Goal: Check status

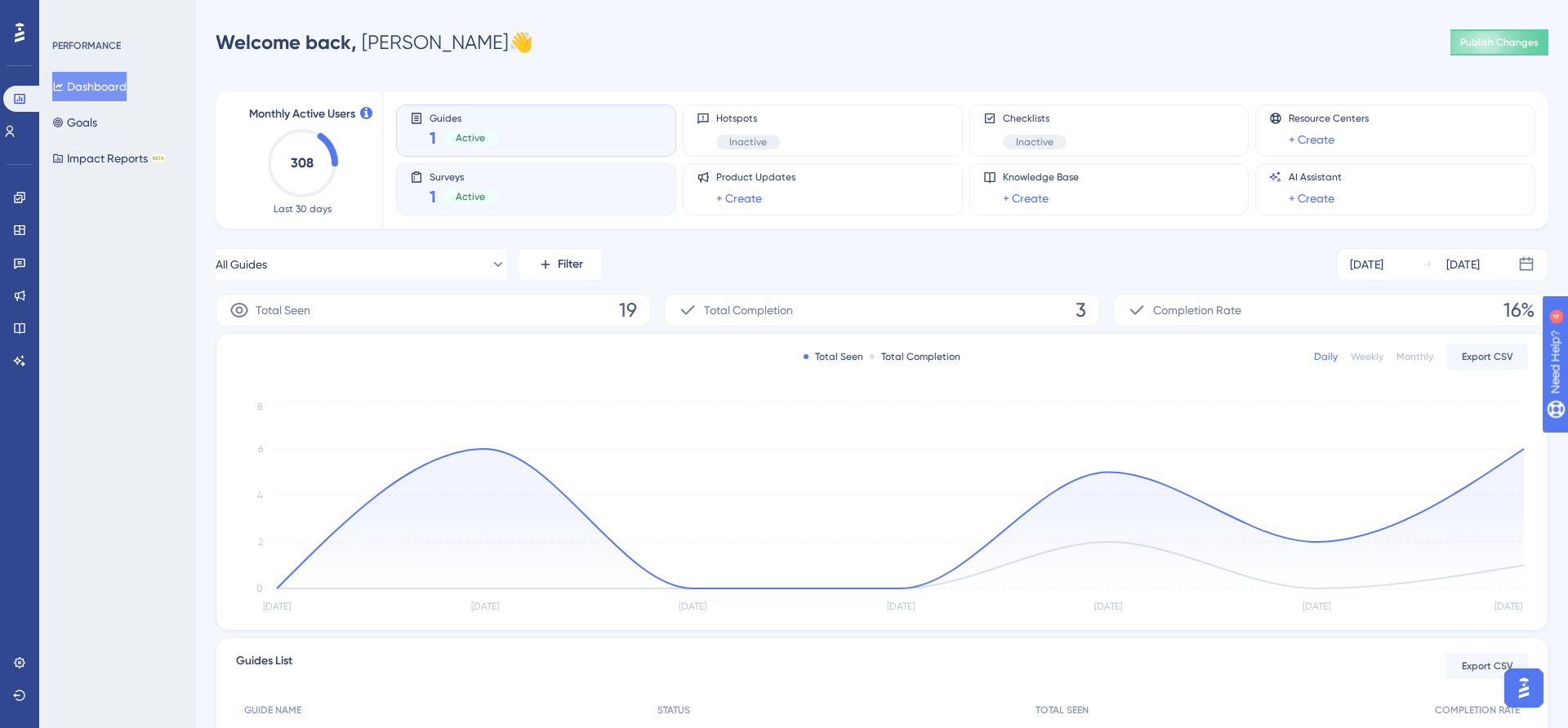
click at [572, 207] on div "Surveys 1 Active" at bounding box center [536, 189] width 252 height 37
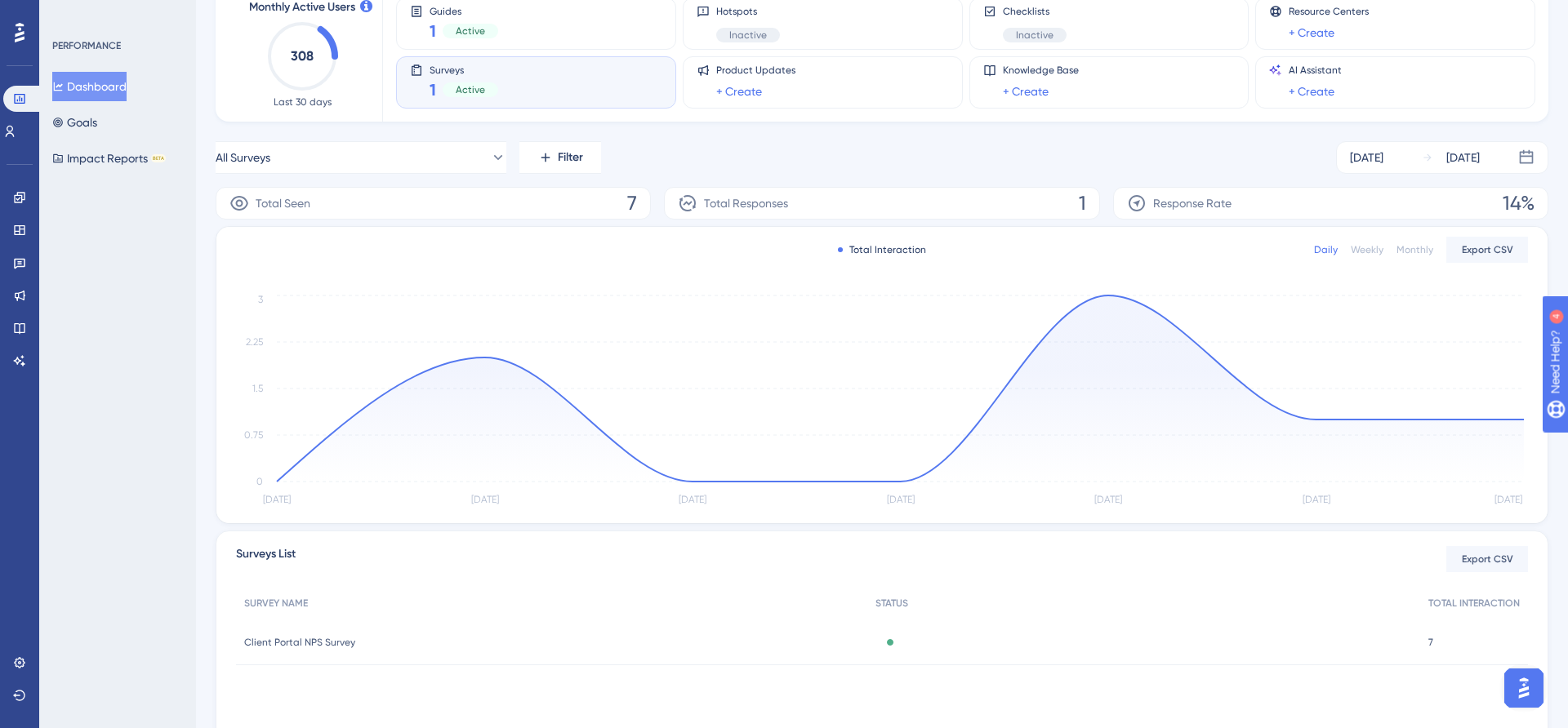
scroll to position [195, 0]
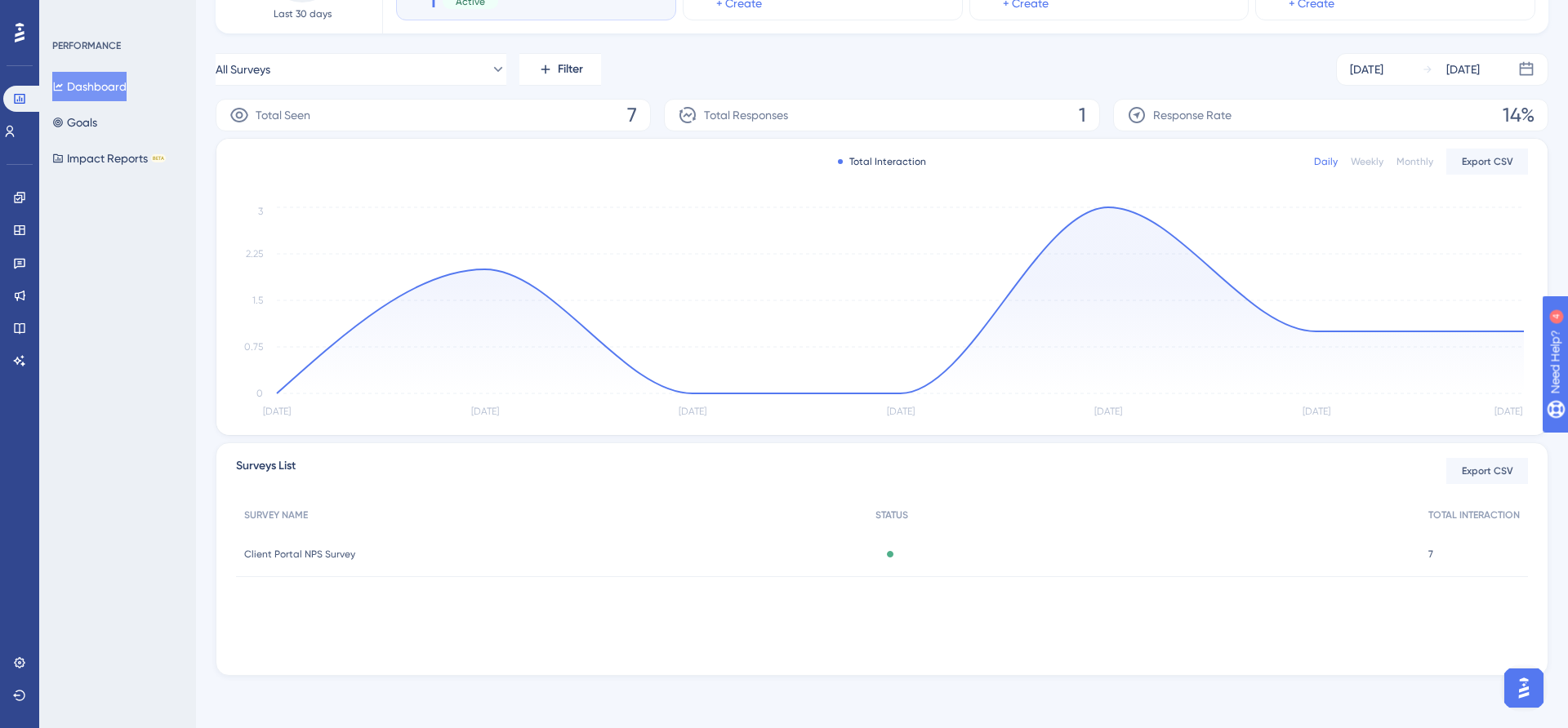
click at [293, 549] on span "Client Portal NPS Survey" at bounding box center [300, 553] width 111 height 13
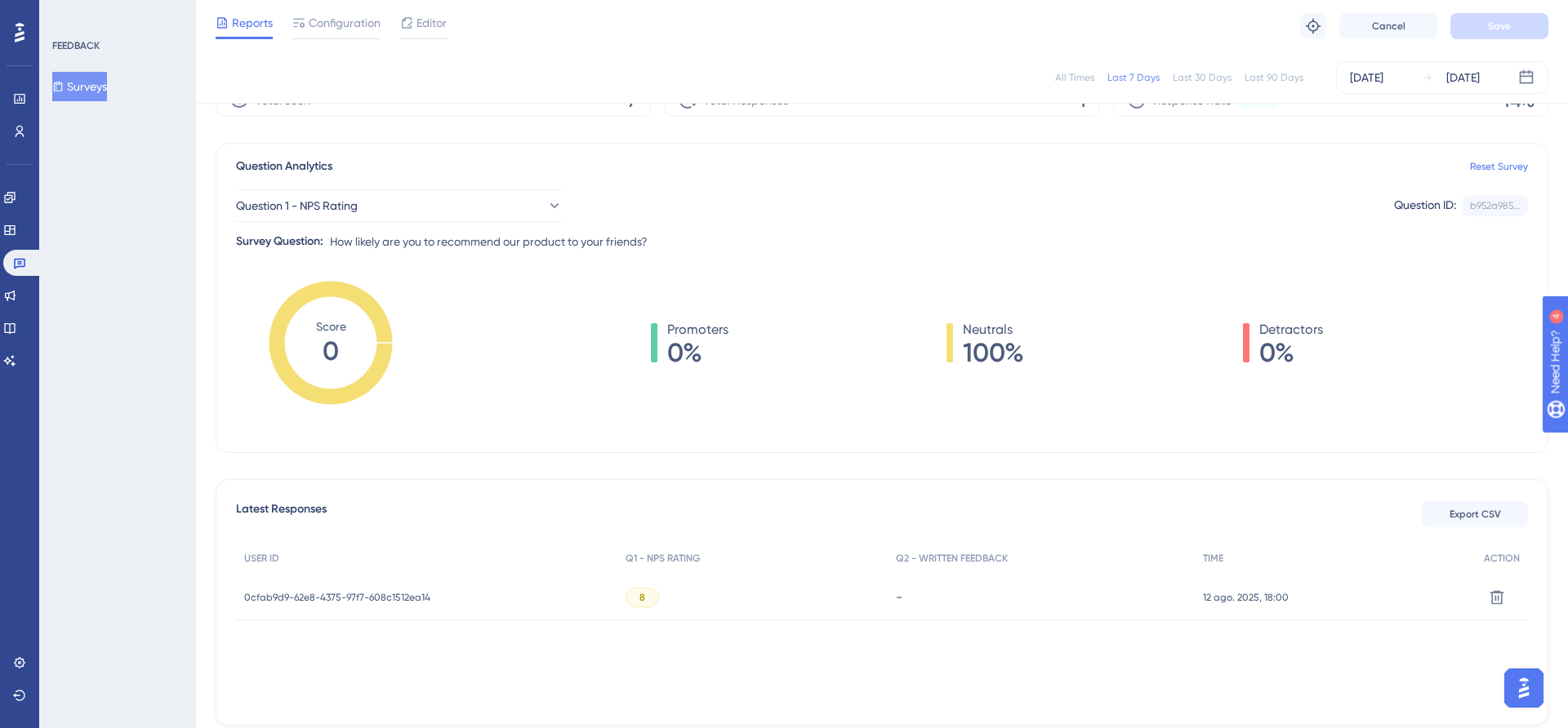
scroll to position [85, 0]
click at [352, 207] on span "Question 1 - NPS Rating" at bounding box center [297, 206] width 122 height 20
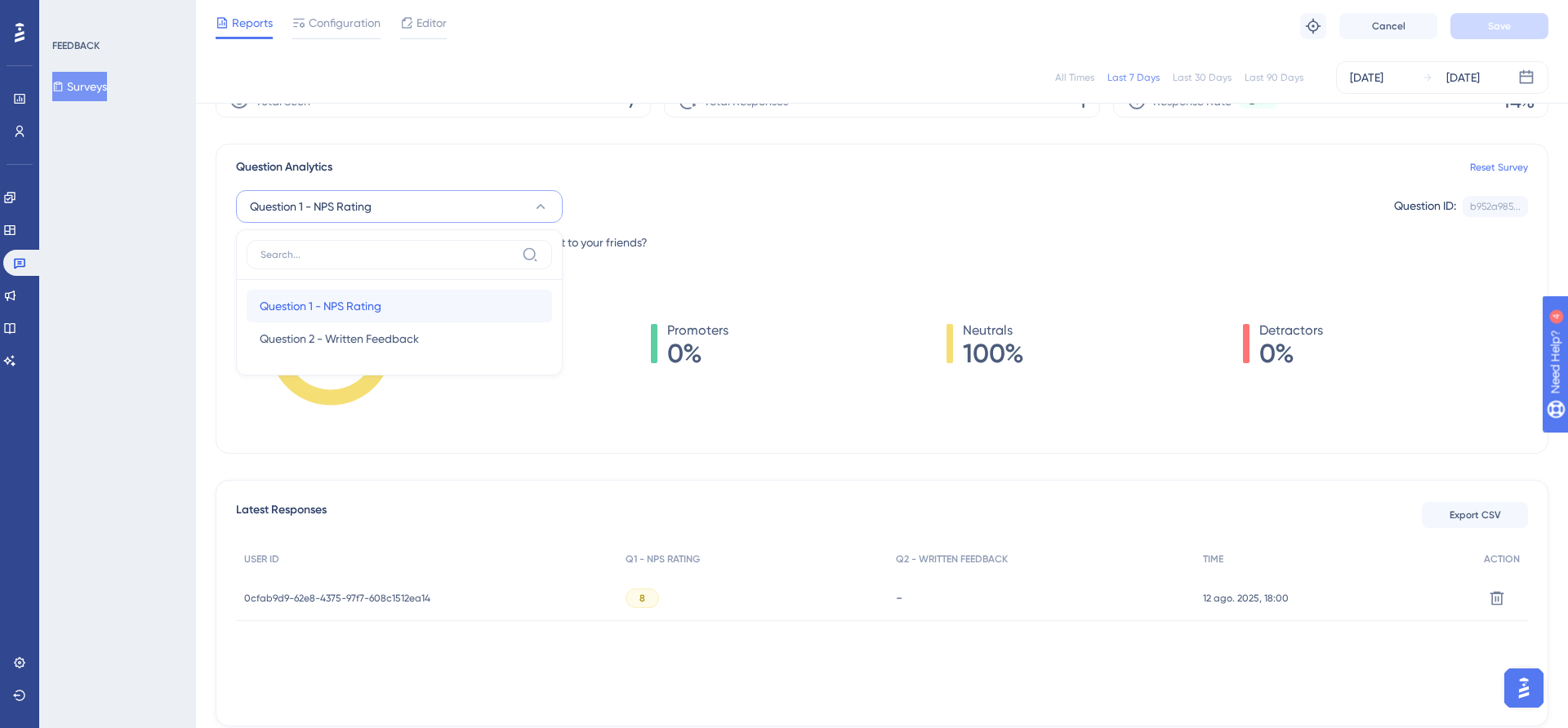
click at [353, 309] on span "Question 1 - NPS Rating" at bounding box center [320, 306] width 122 height 20
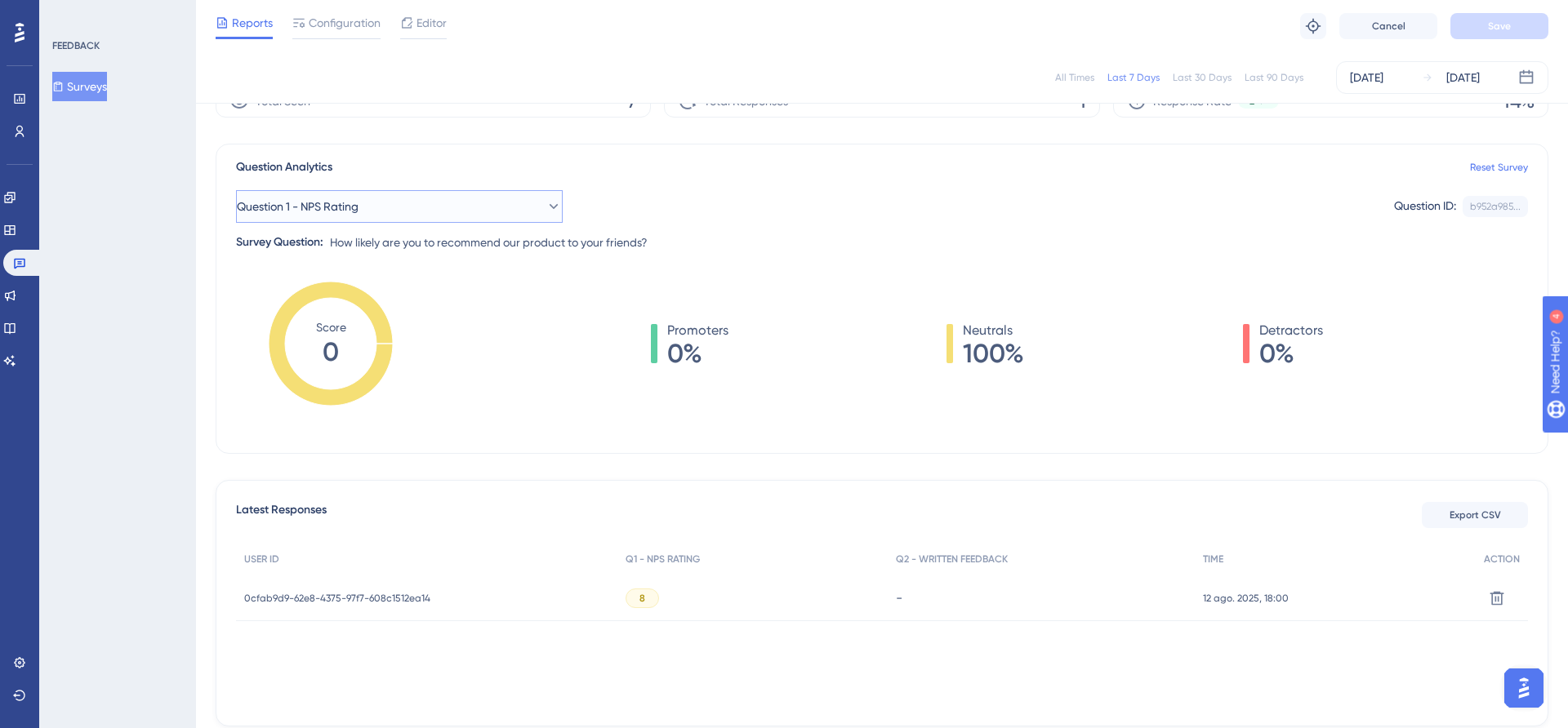
click at [387, 200] on button "Question 1 - NPS Rating" at bounding box center [399, 206] width 327 height 32
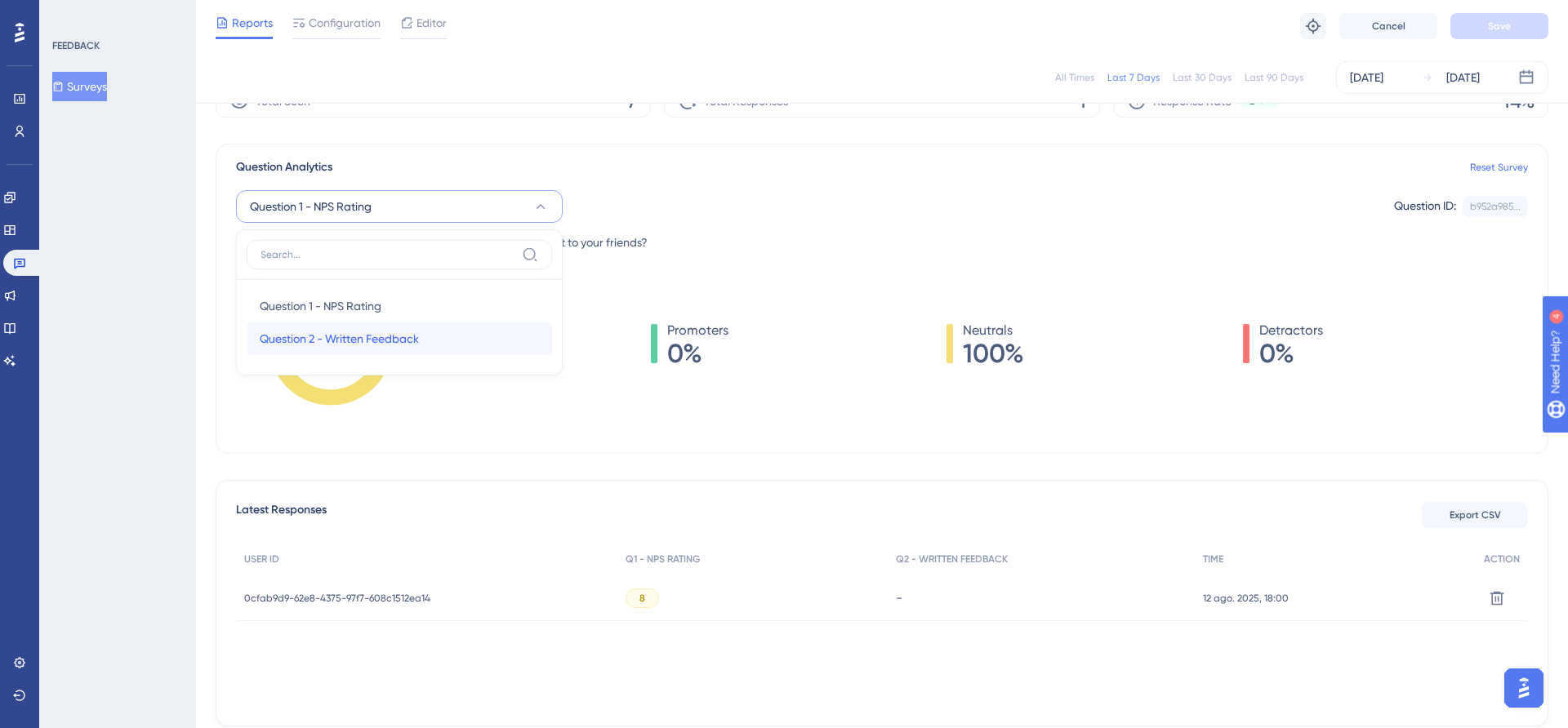
click at [336, 341] on span "Question 2 - Written Feedback" at bounding box center [339, 338] width 159 height 20
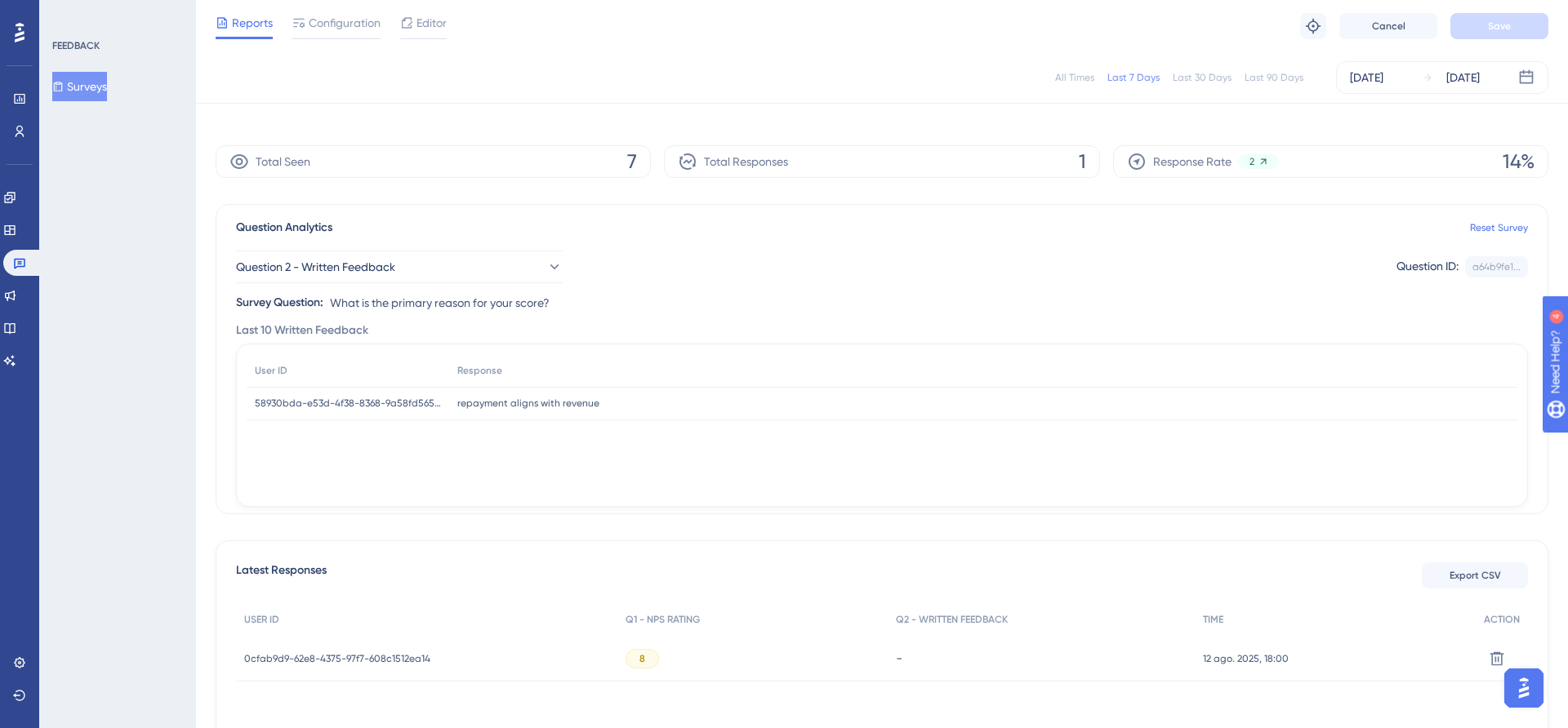
scroll to position [0, 0]
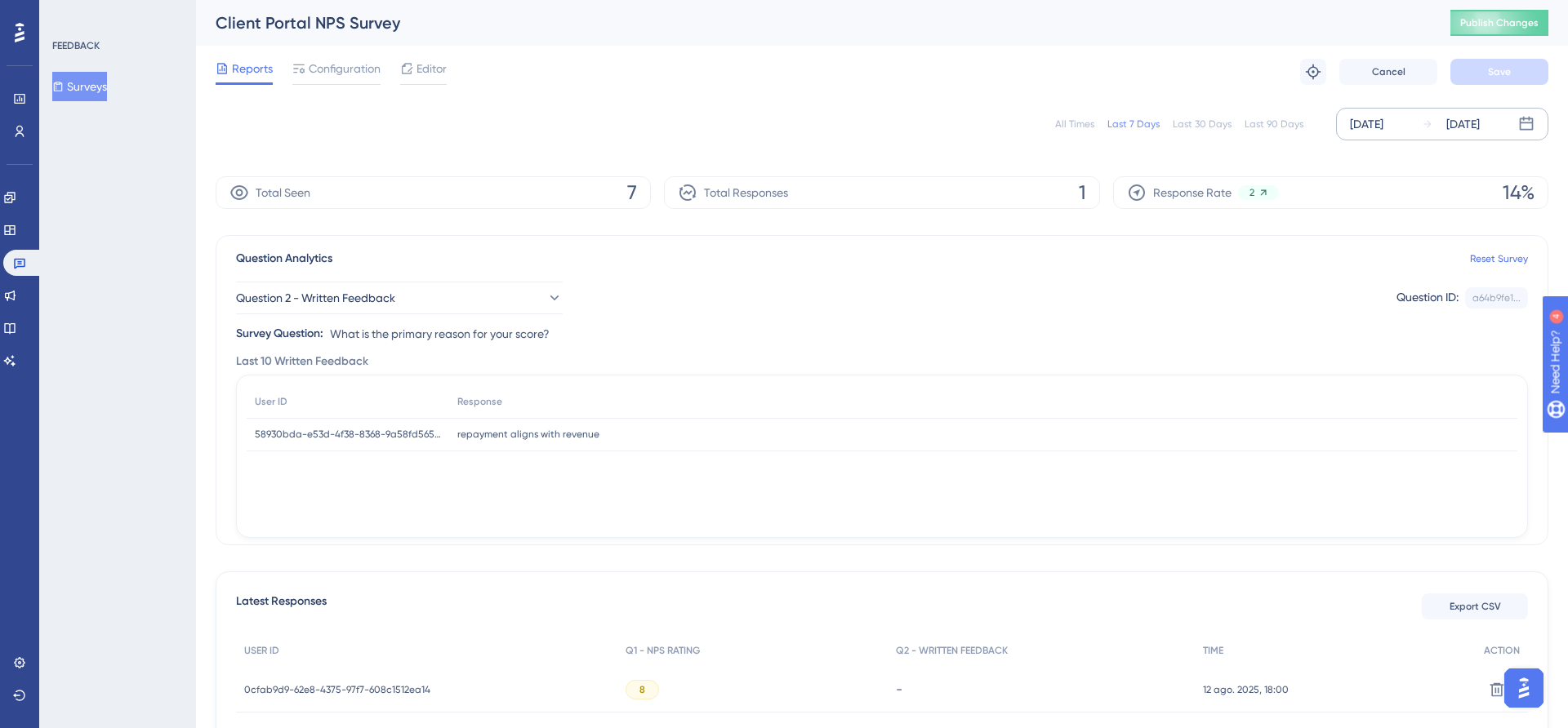
click at [1427, 123] on icon at bounding box center [1427, 123] width 11 height 11
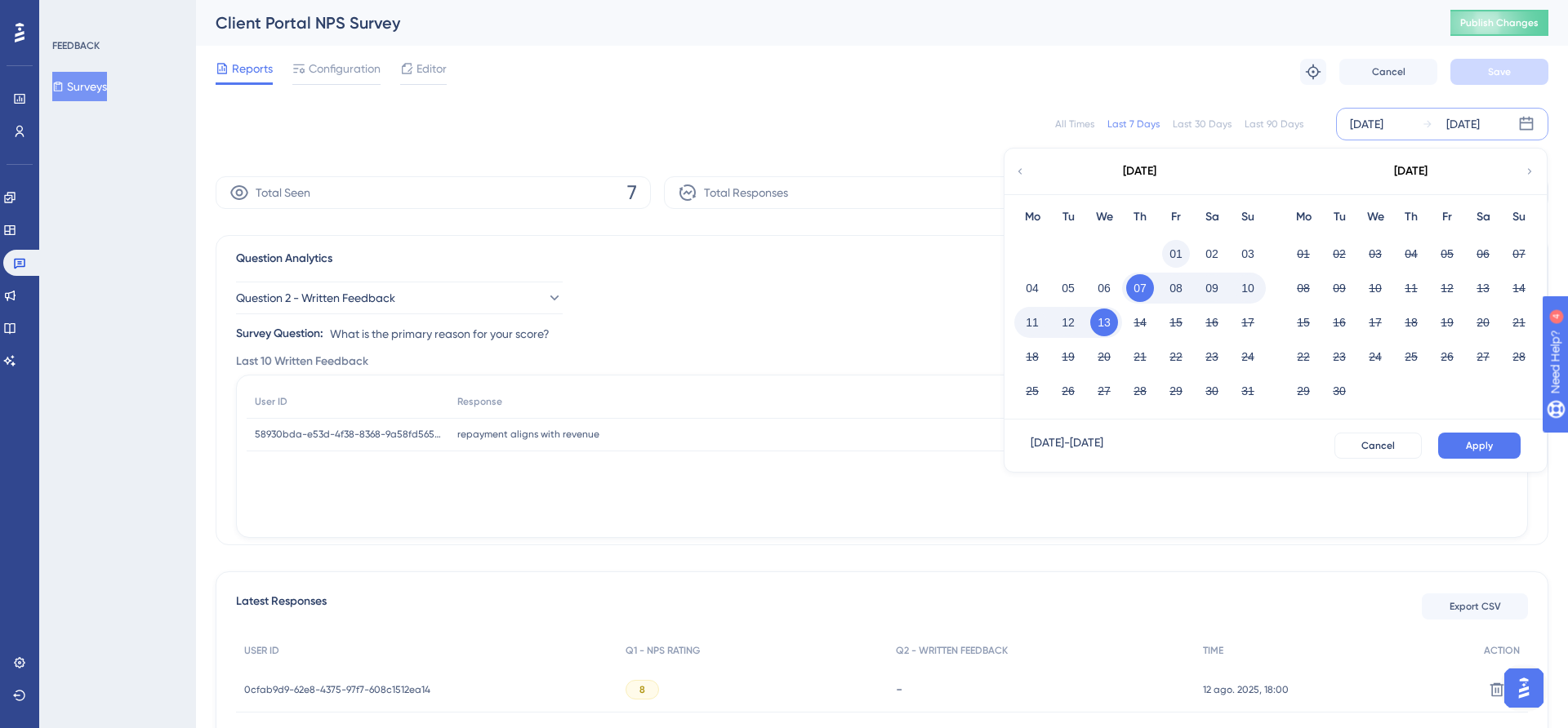
click at [1169, 247] on button "01" at bounding box center [1176, 254] width 28 height 28
click at [1103, 327] on button "13" at bounding box center [1104, 323] width 28 height 28
click at [1494, 456] on button "Apply" at bounding box center [1479, 445] width 83 height 26
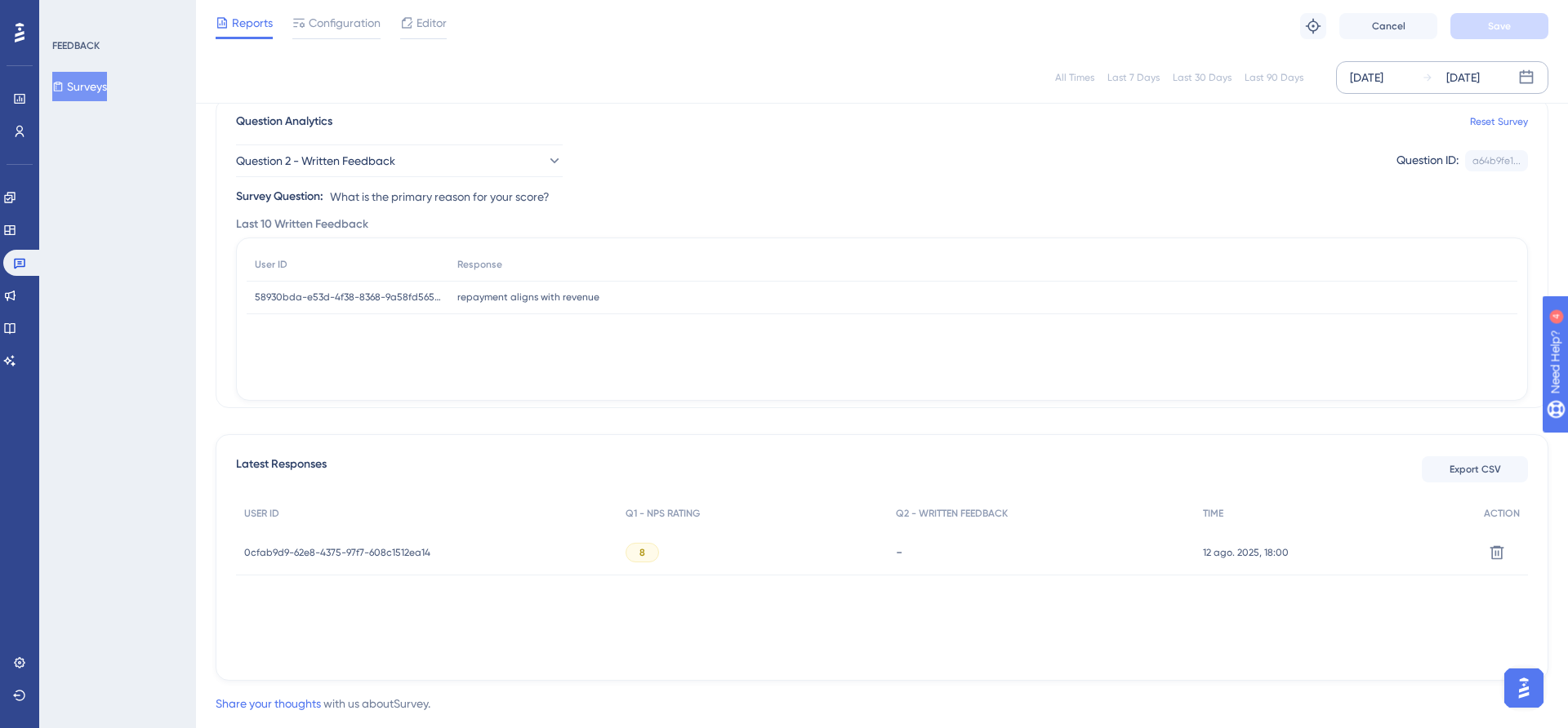
scroll to position [169, 0]
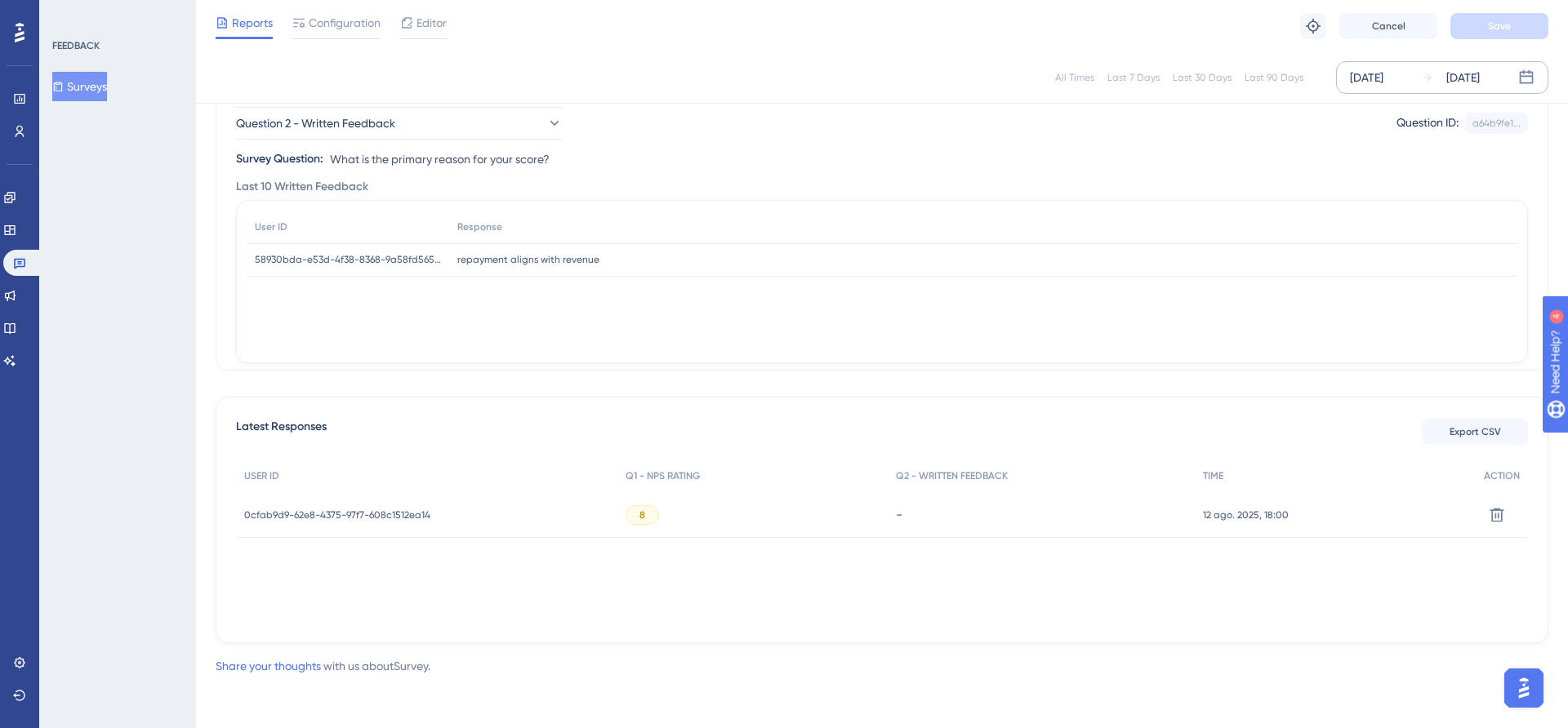
click at [516, 140] on div "Question 2 - Written Feedback Question ID: a64b9fe1... Copy Survey Question: Wh…" at bounding box center [882, 131] width 1292 height 75
click at [518, 135] on button "Question 2 - Written Feedback" at bounding box center [399, 123] width 327 height 32
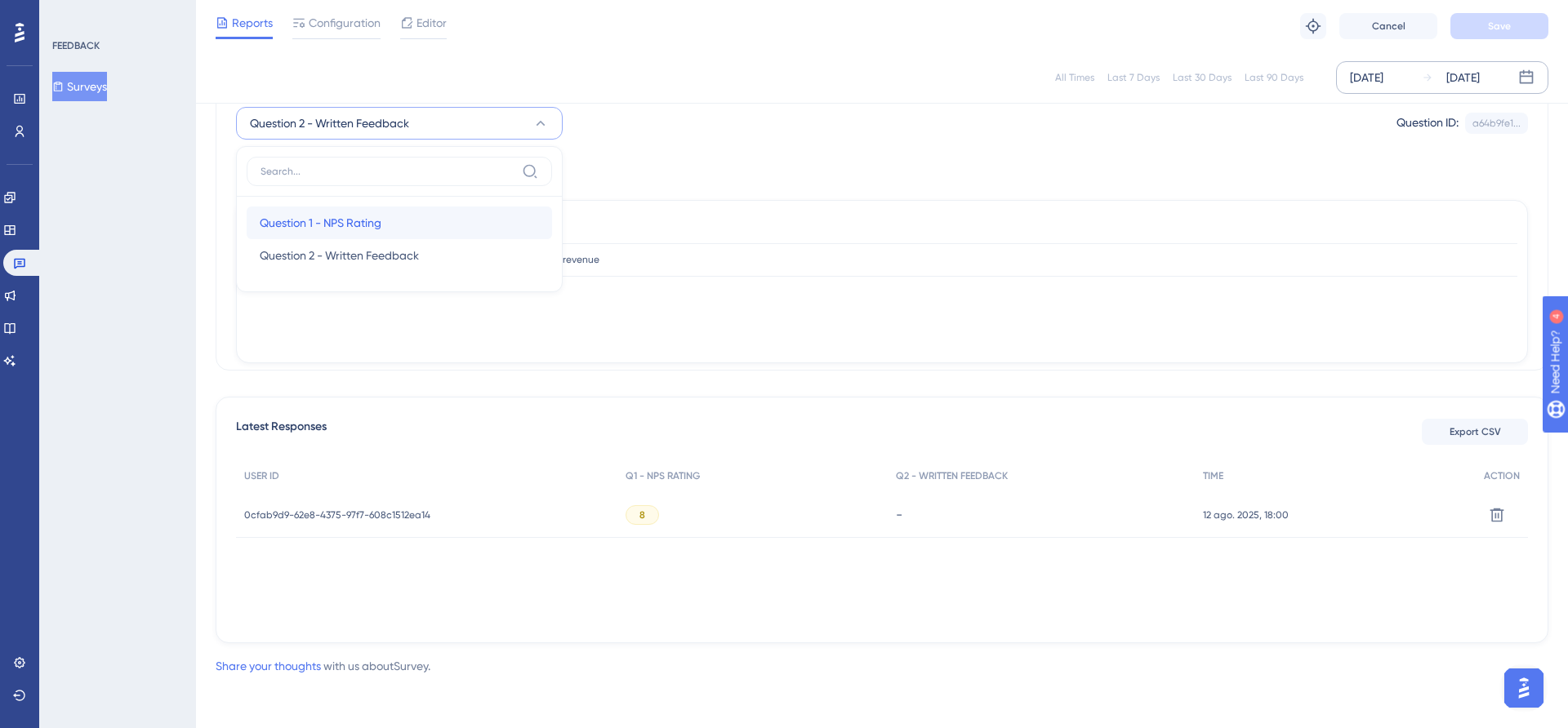
click at [444, 220] on div "Question 1 - NPS Rating Question 1 - NPS Rating" at bounding box center [399, 223] width 279 height 32
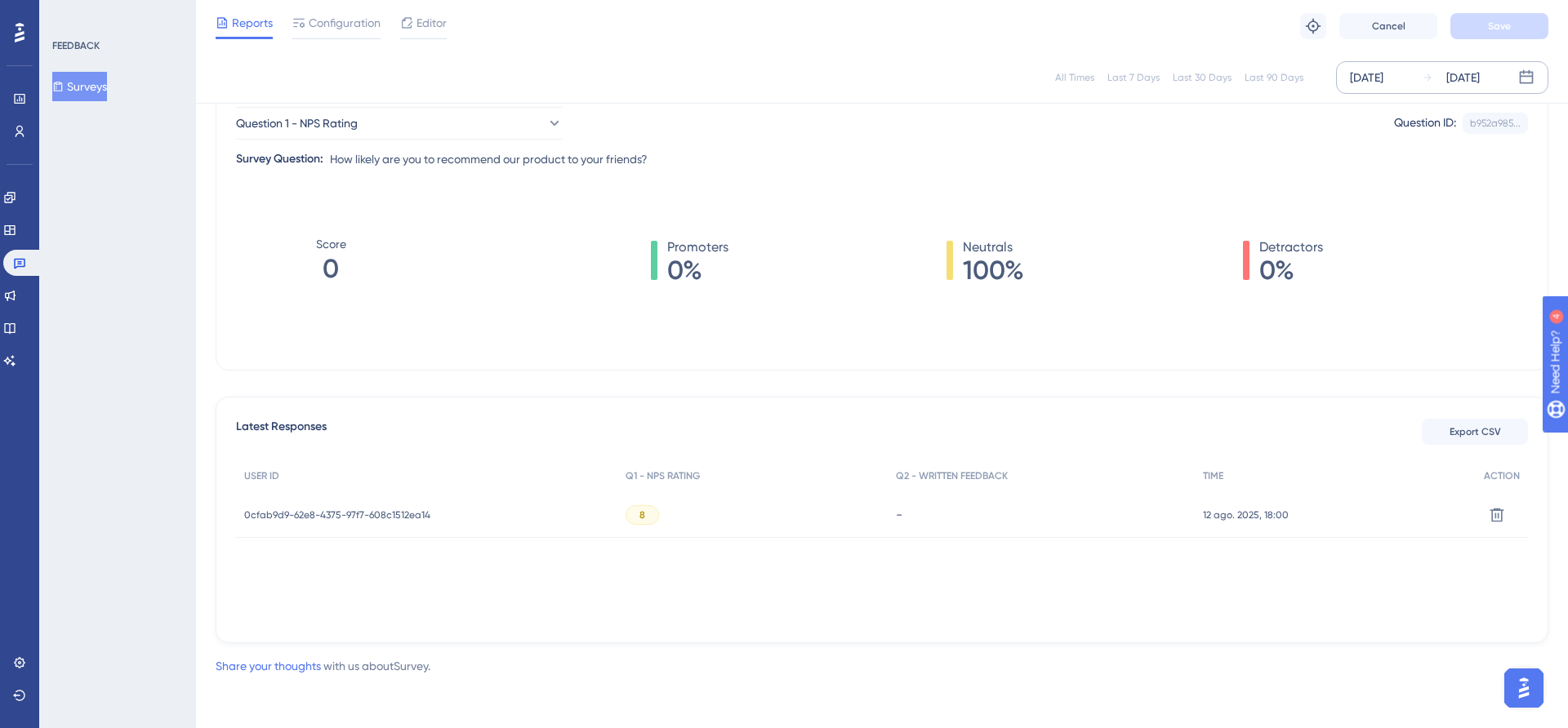
click at [444, 220] on div "Score 0 Promoters 0% Neutrals 100% Detractors 0%" at bounding box center [882, 277] width 1292 height 163
click at [1230, 519] on span "12 ago. 2025, 18:00" at bounding box center [1246, 514] width 86 height 13
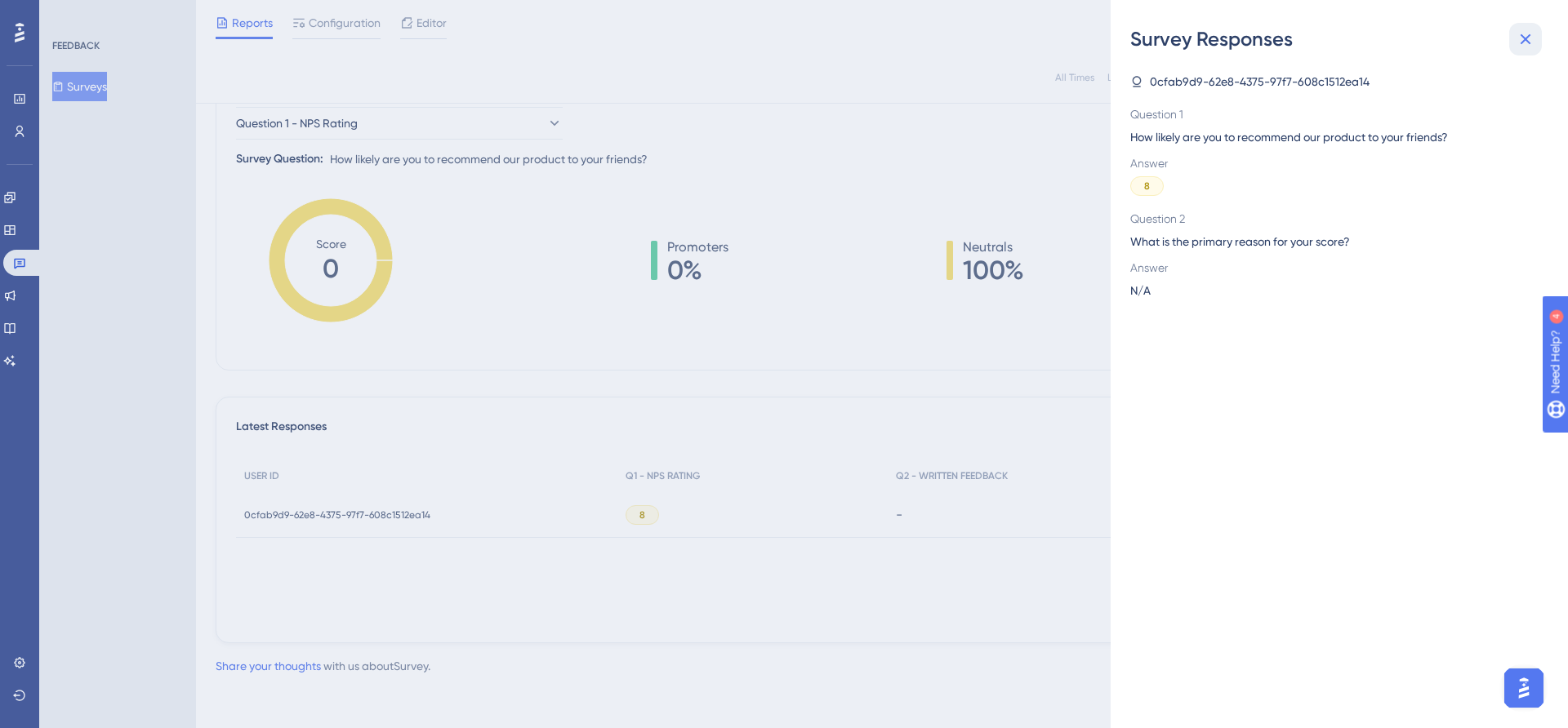
click at [1524, 43] on icon at bounding box center [1525, 39] width 20 height 20
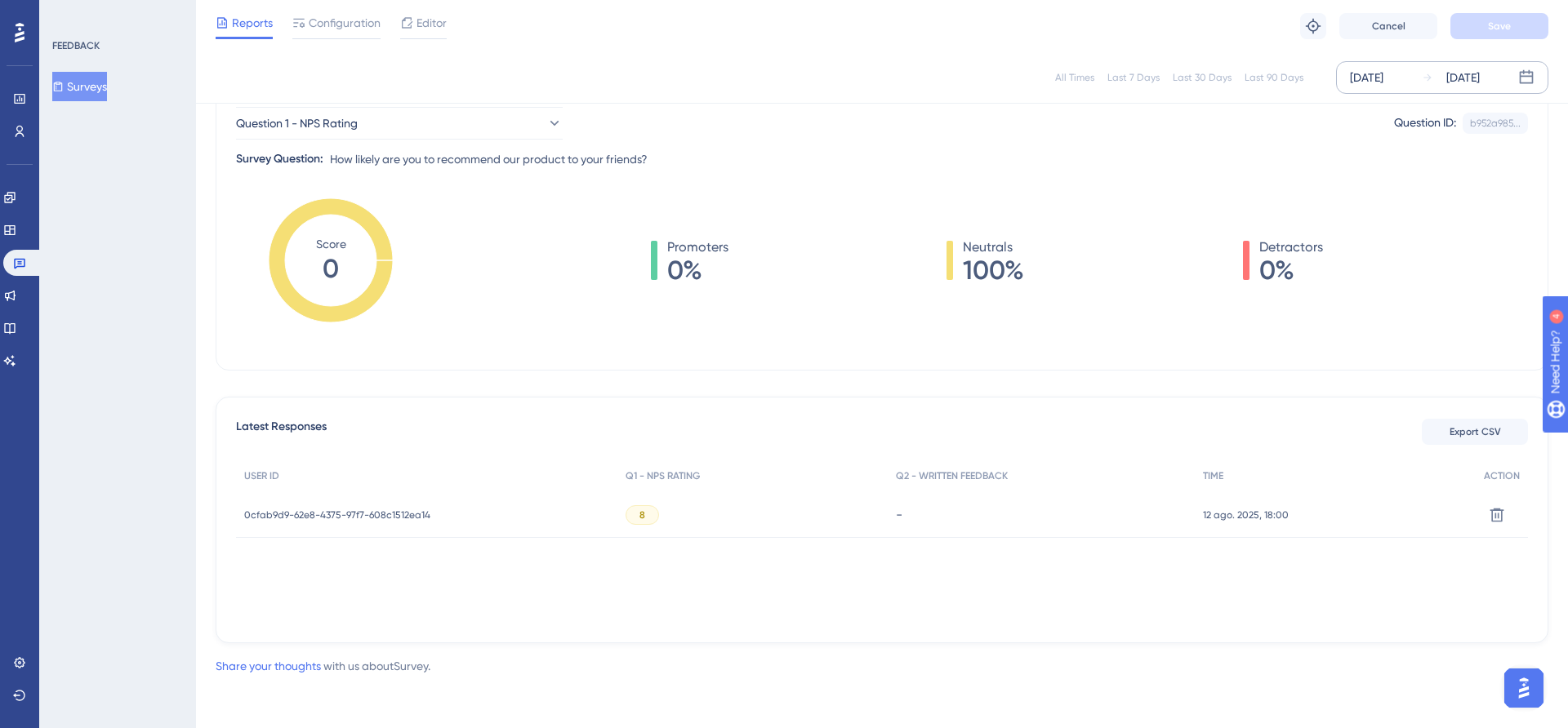
click at [352, 519] on span "0cfab9d9-62e8-4375-97f7-608c1512ea14" at bounding box center [337, 514] width 187 height 13
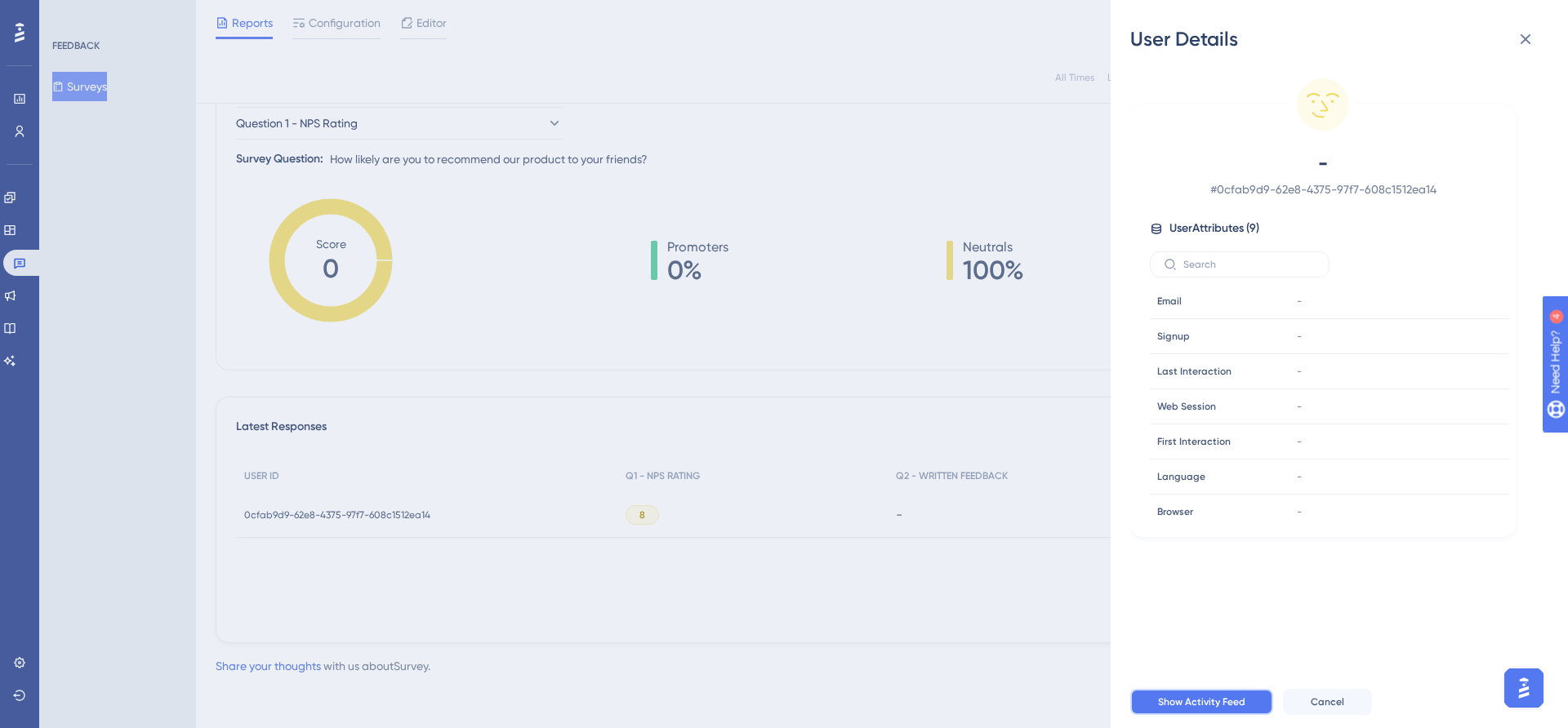
click at [1218, 705] on span "Show Activity Feed" at bounding box center [1202, 702] width 88 height 13
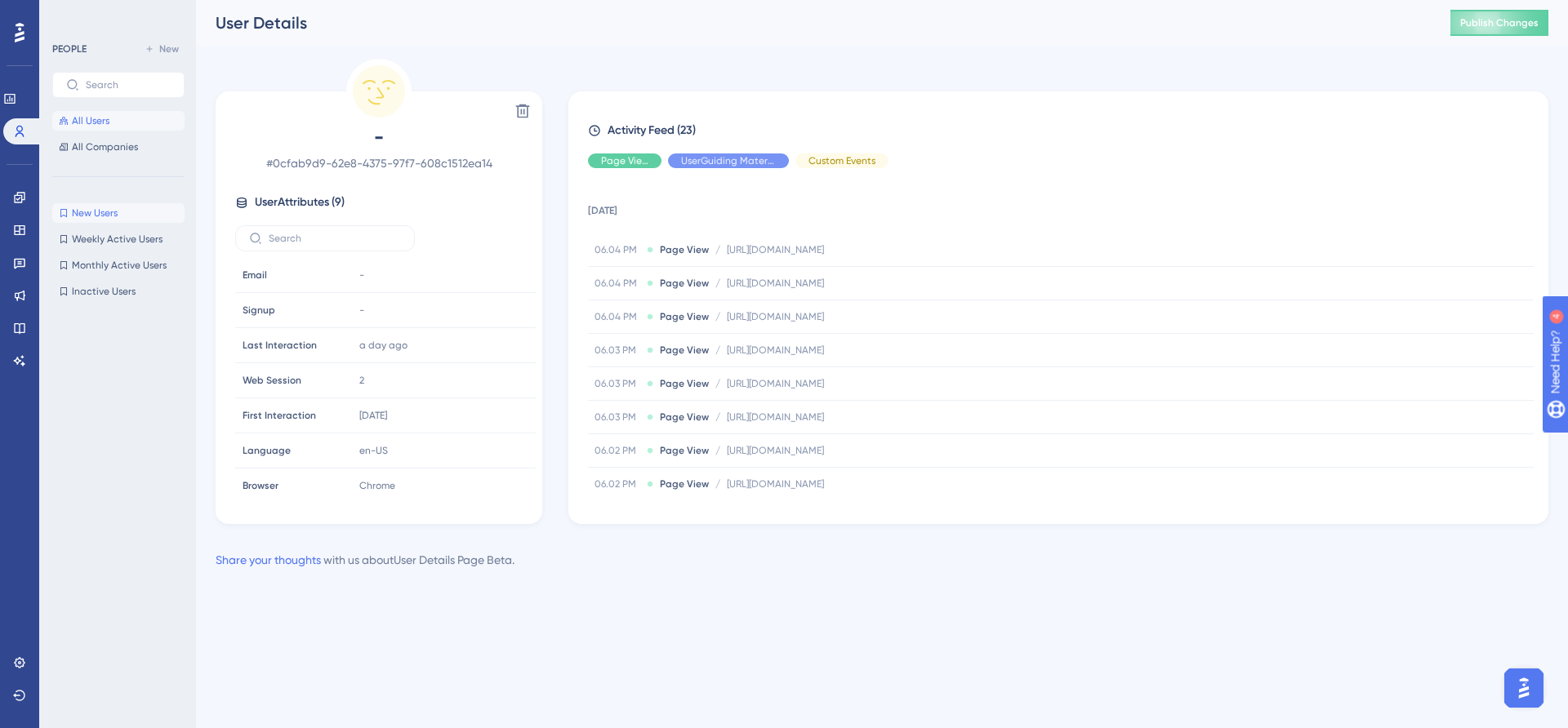
click at [137, 210] on button "New Users New Users" at bounding box center [118, 213] width 132 height 20
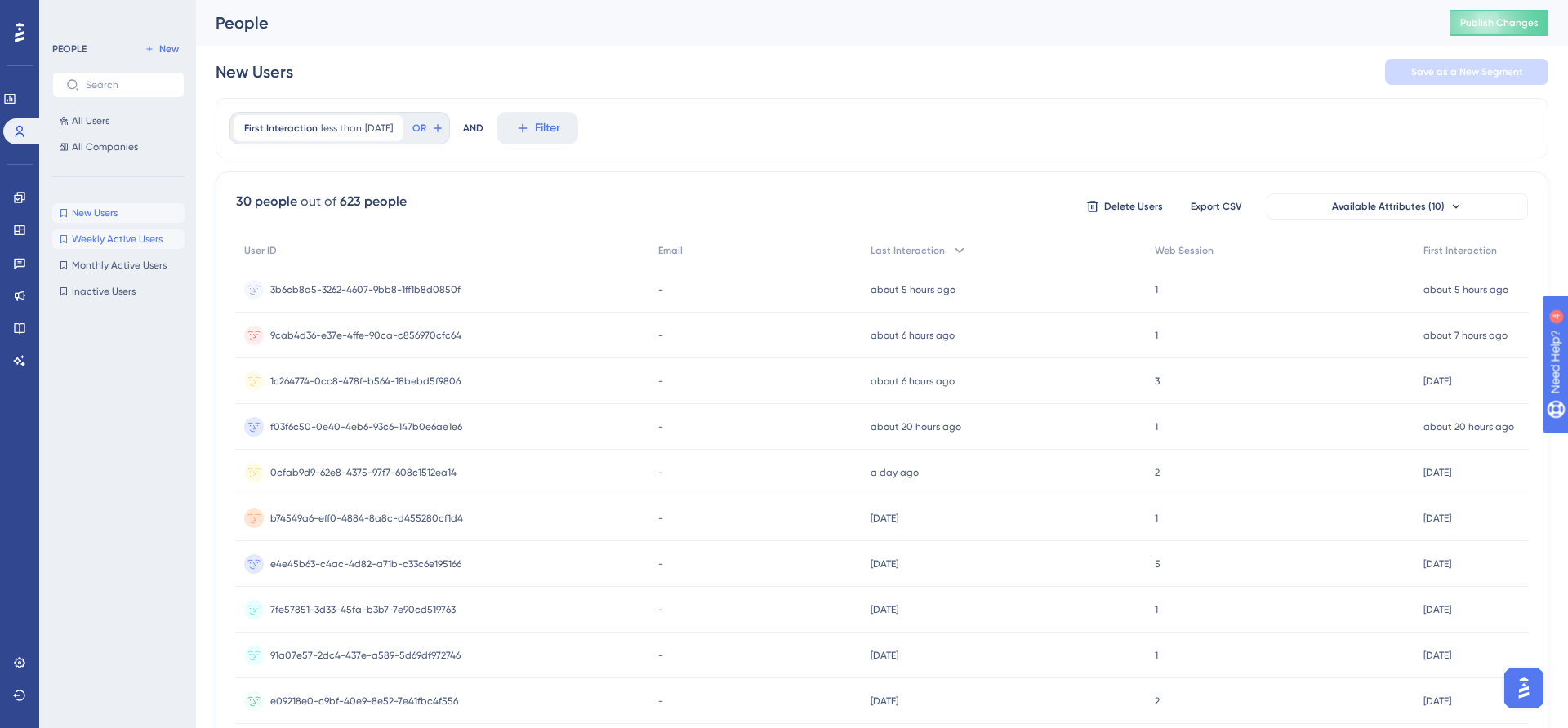
click at [136, 242] on span "Weekly Active Users" at bounding box center [117, 238] width 90 height 13
click at [128, 267] on span "Monthly Active Users" at bounding box center [118, 265] width 95 height 13
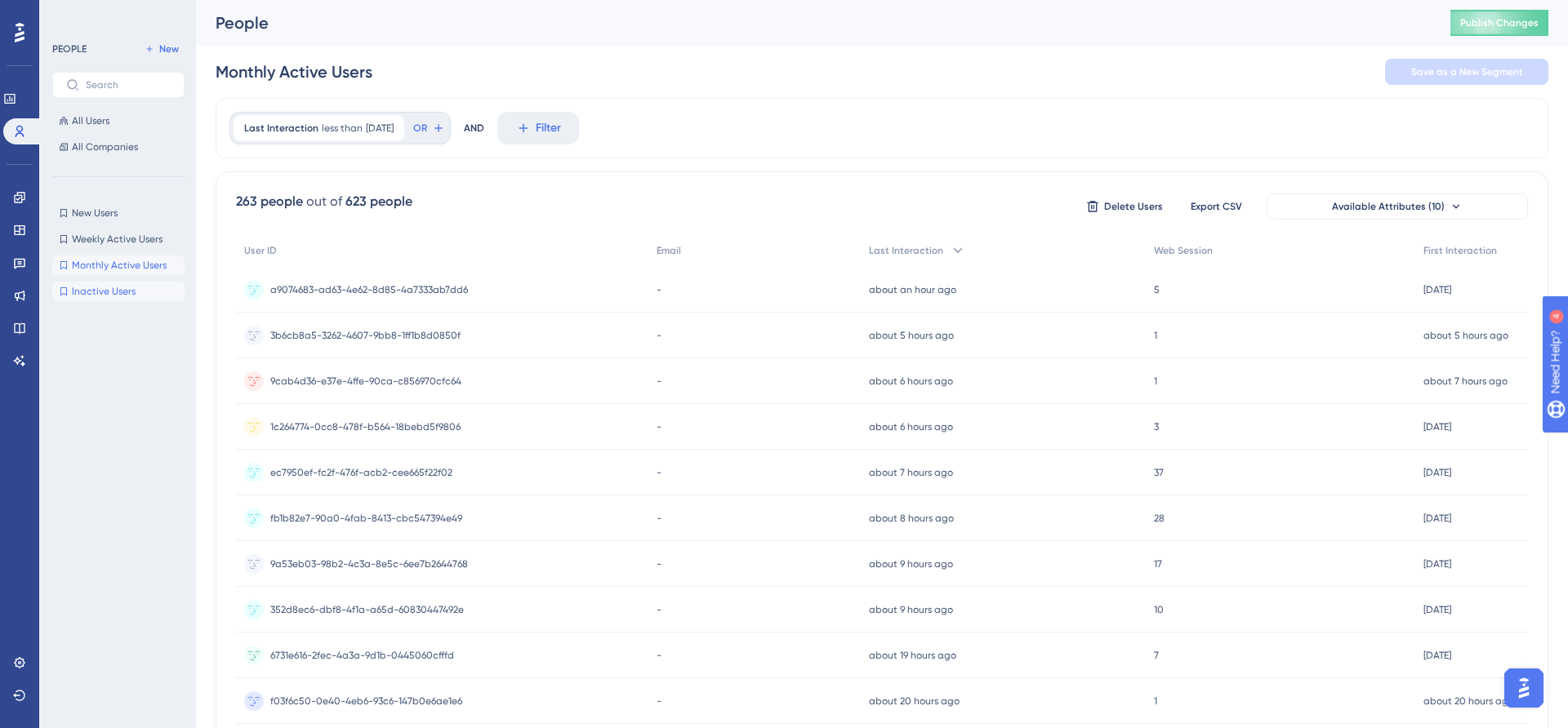
click at [123, 290] on span "Inactive Users" at bounding box center [103, 291] width 64 height 13
click at [122, 211] on button "New Users New Users" at bounding box center [118, 213] width 132 height 20
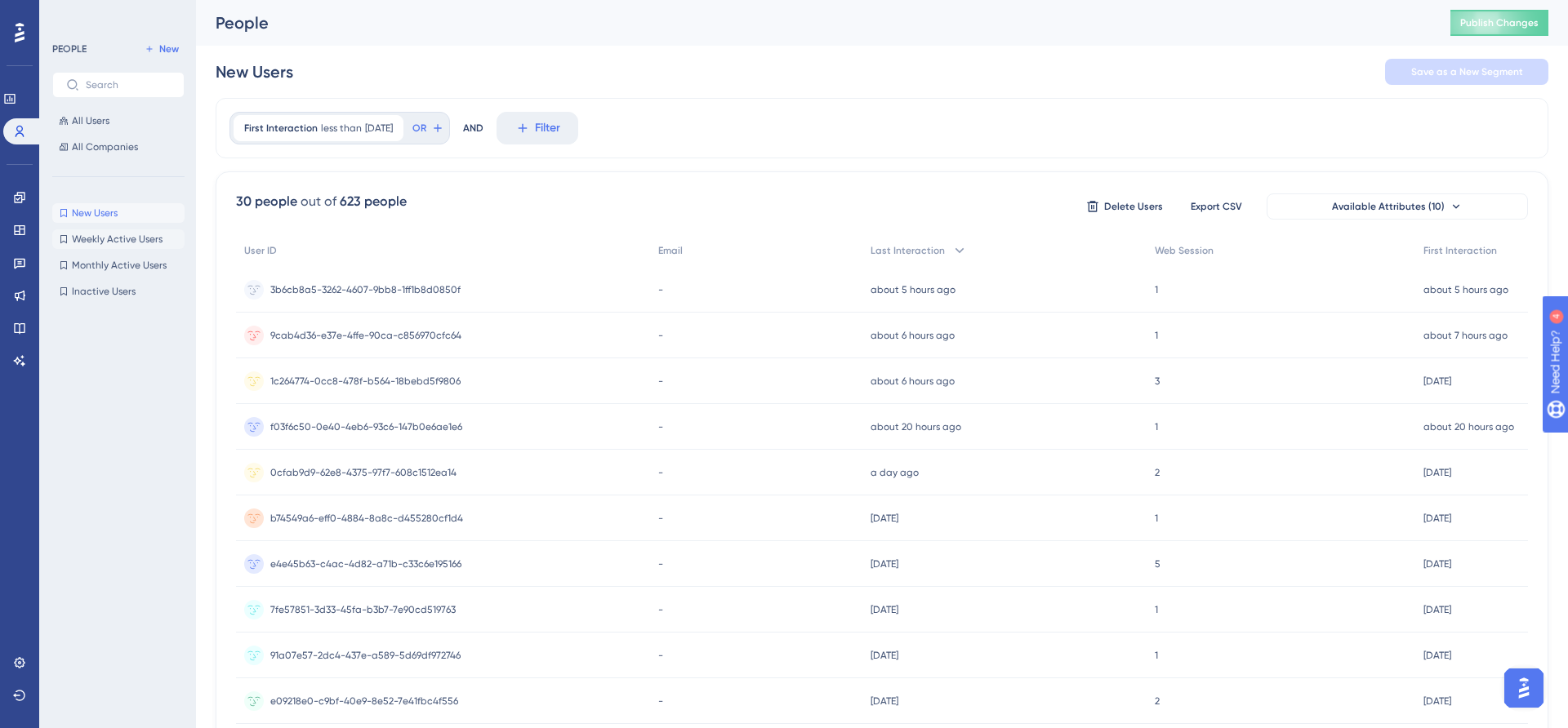
click at [122, 240] on span "Weekly Active Users" at bounding box center [117, 238] width 90 height 13
click at [122, 206] on button "New Users New Users" at bounding box center [118, 213] width 132 height 20
